Goal: Task Accomplishment & Management: Manage account settings

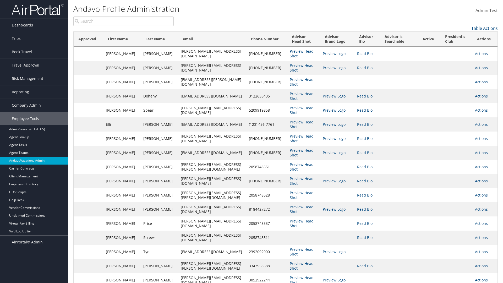
click at [480, 53] on link "Actions" at bounding box center [481, 53] width 13 height 5
click at [0, 0] on link "Edit" at bounding box center [0, 0] width 0 height 0
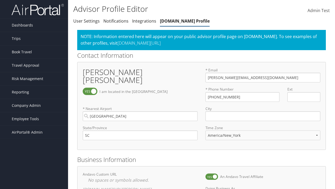
select select "153"
checkbox input "true"
